Goal: Check status

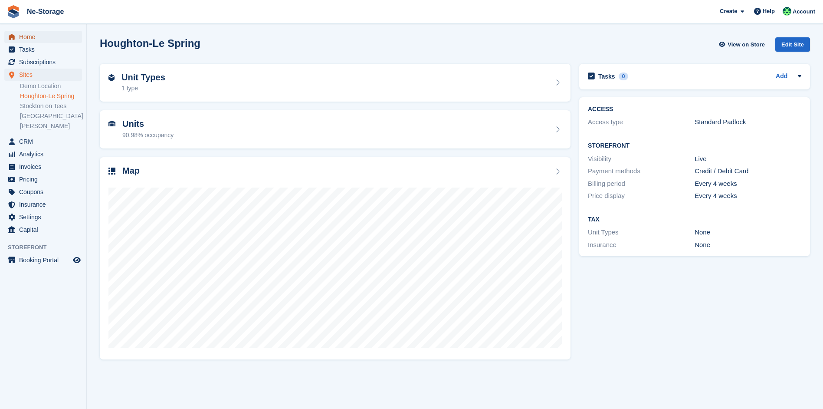
click at [38, 39] on span "Home" at bounding box center [45, 37] width 52 height 12
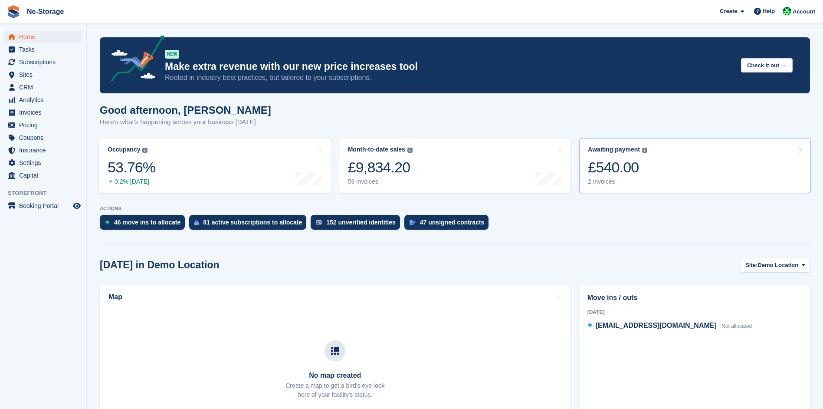
click at [685, 161] on link "Awaiting payment The total outstanding balance on all open invoices. £540.00 2 …" at bounding box center [695, 165] width 232 height 55
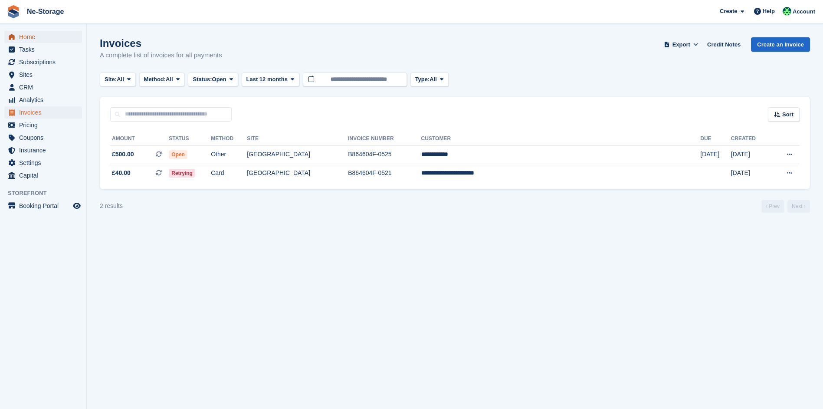
click at [46, 36] on span "Home" at bounding box center [45, 37] width 52 height 12
